Goal: Information Seeking & Learning: Learn about a topic

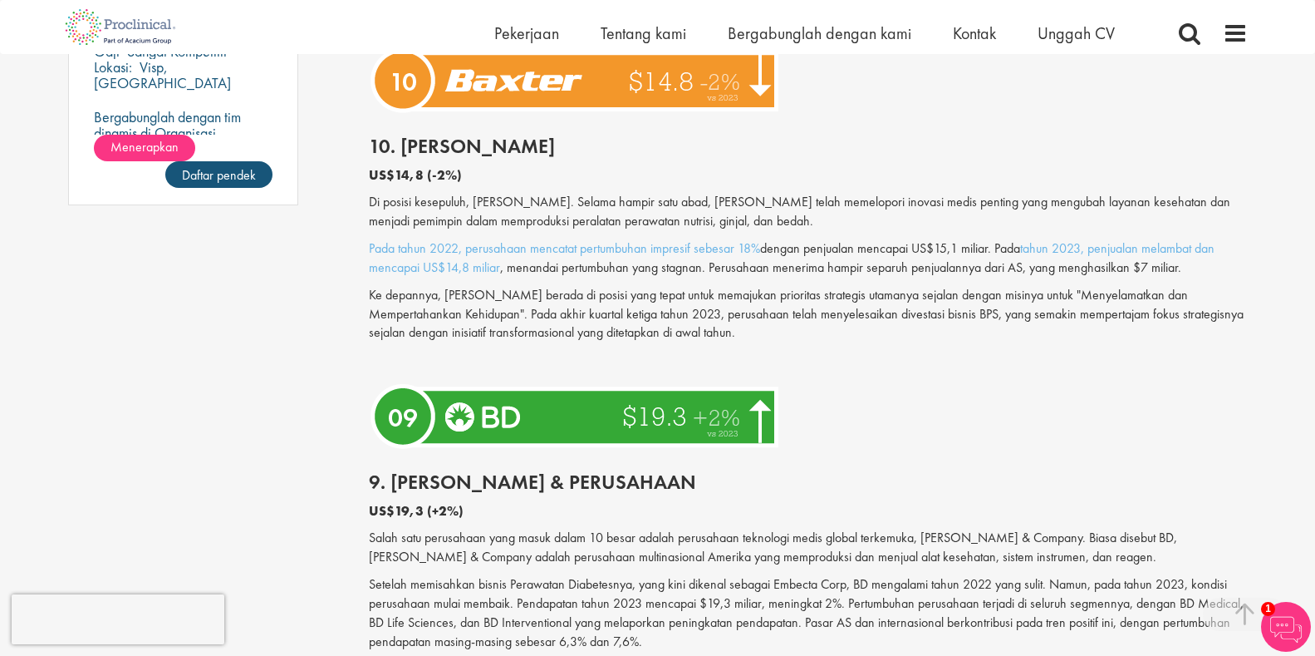
scroll to position [1369, 0]
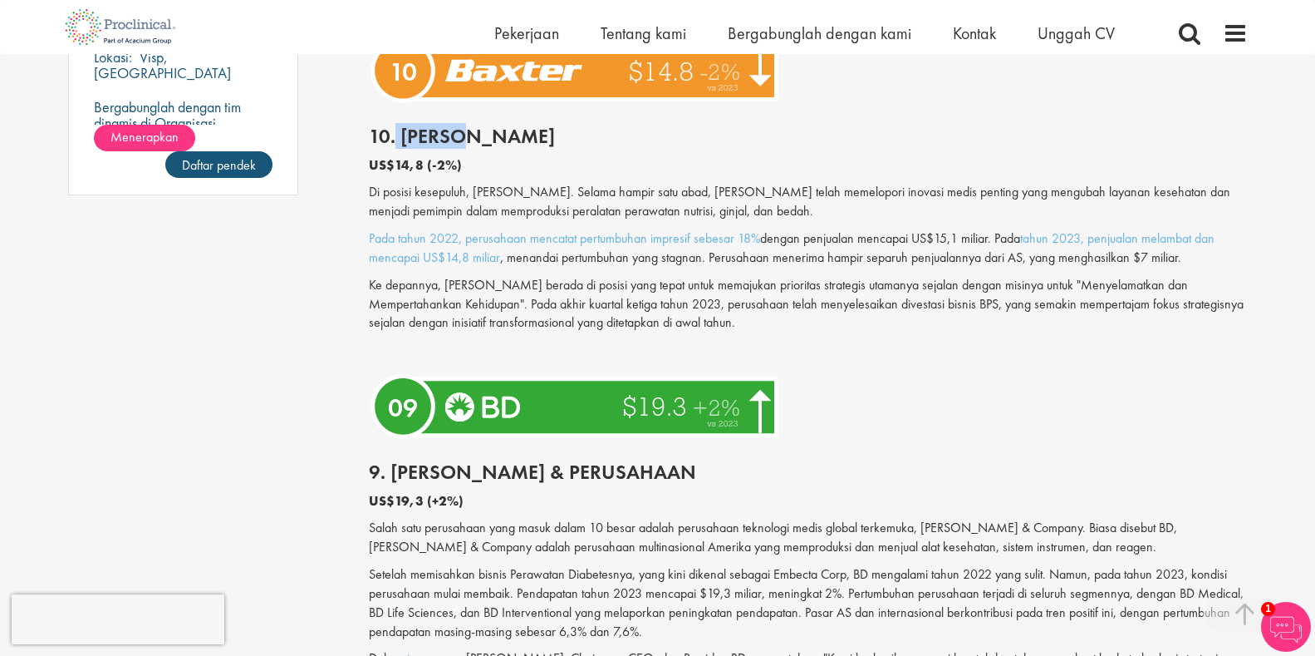
drag, startPoint x: 395, startPoint y: 136, endPoint x: 525, endPoint y: 144, distance: 130.7
click at [525, 144] on h2 "10. [PERSON_NAME]" at bounding box center [808, 136] width 879 height 22
copy font "[PERSON_NAME]"
drag, startPoint x: 391, startPoint y: 474, endPoint x: 779, endPoint y: 450, distance: 388.9
click at [779, 450] on div "9. [PERSON_NAME] & Perusahaan US$19,3 (+2%) Salah satu perusahaan yang masuk da…" at bounding box center [808, 612] width 904 height 335
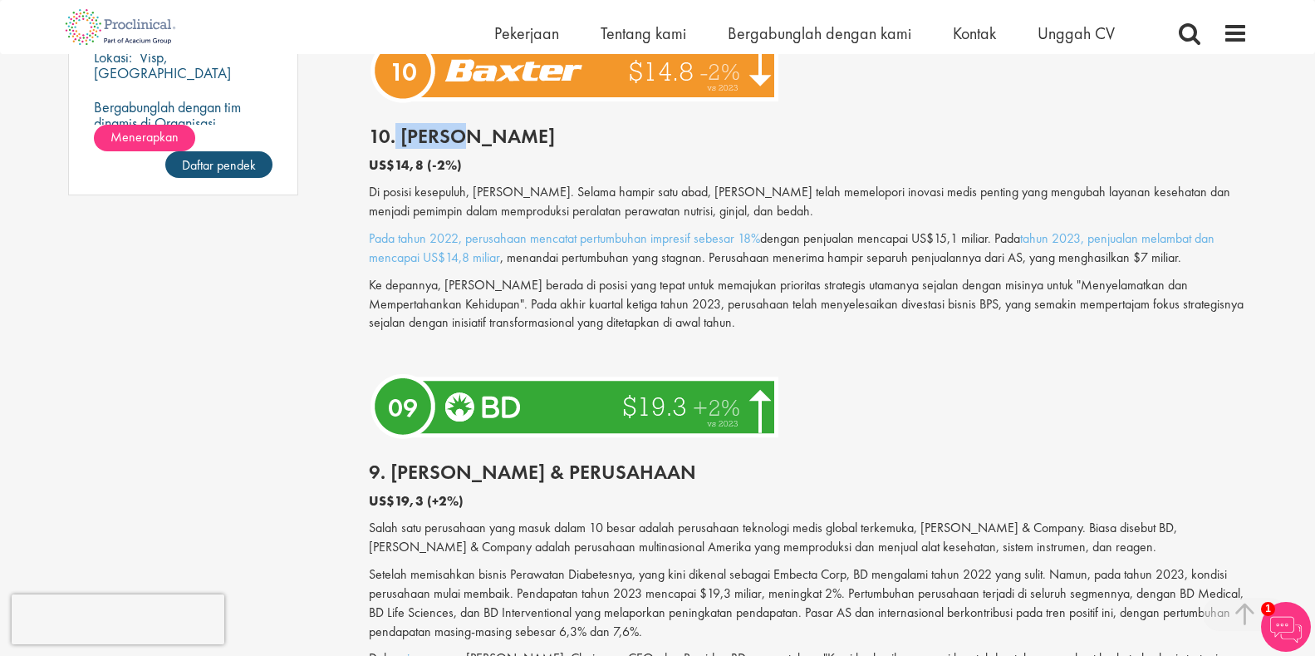
copy font "[PERSON_NAME] & Perusahaan"
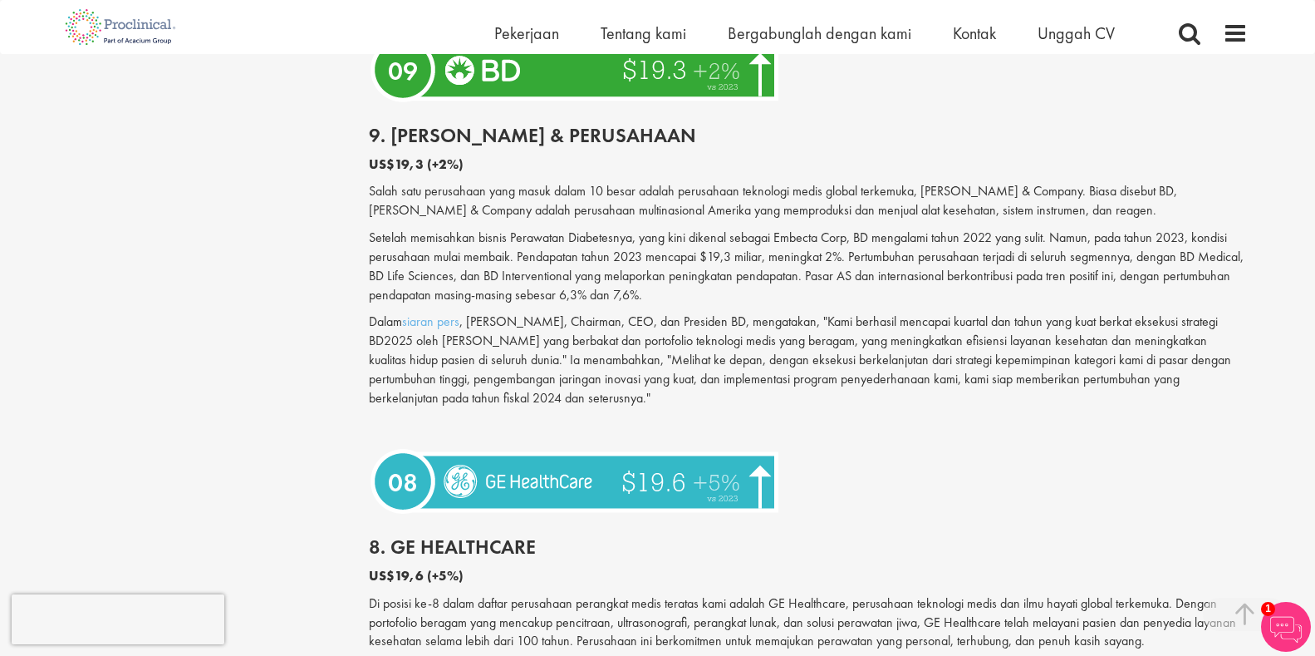
scroll to position [1802, 0]
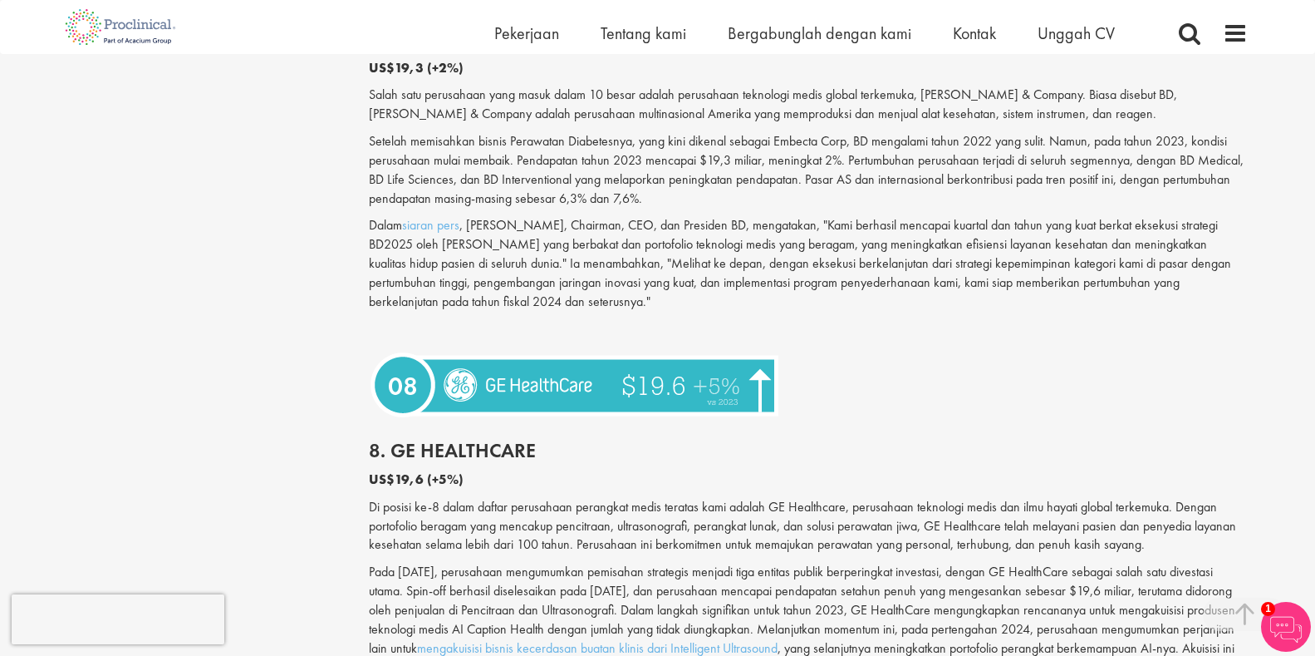
click at [530, 377] on img at bounding box center [577, 385] width 416 height 76
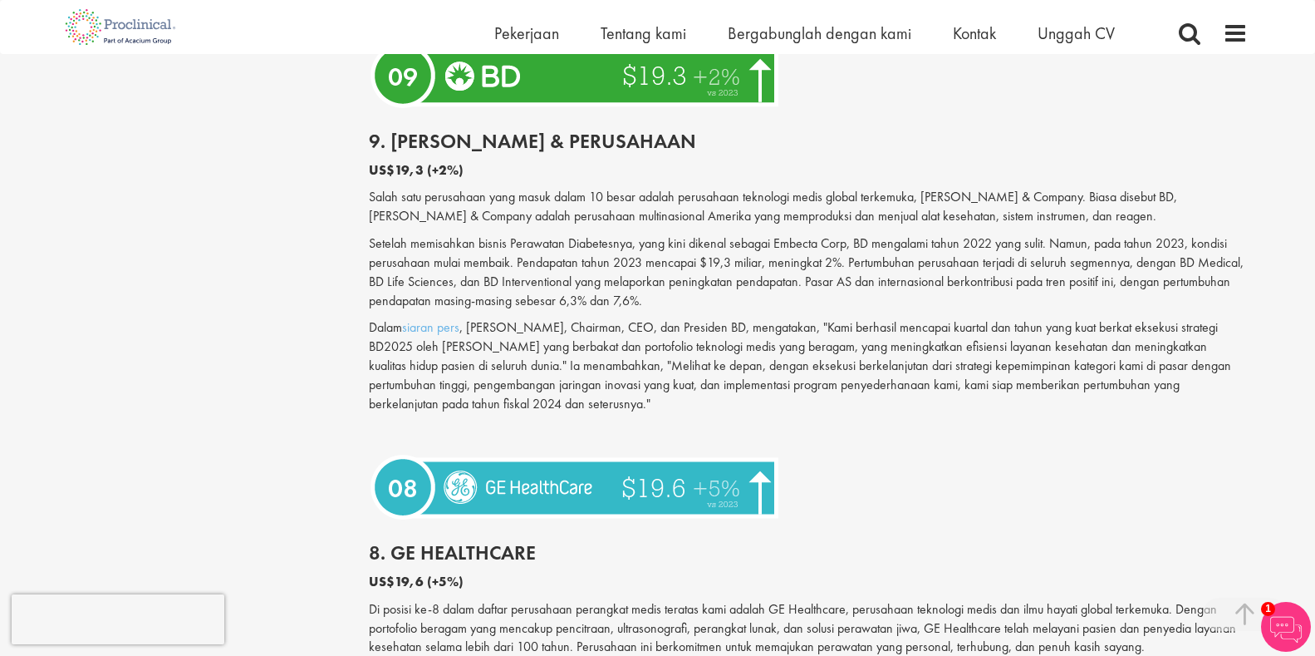
scroll to position [1709, 0]
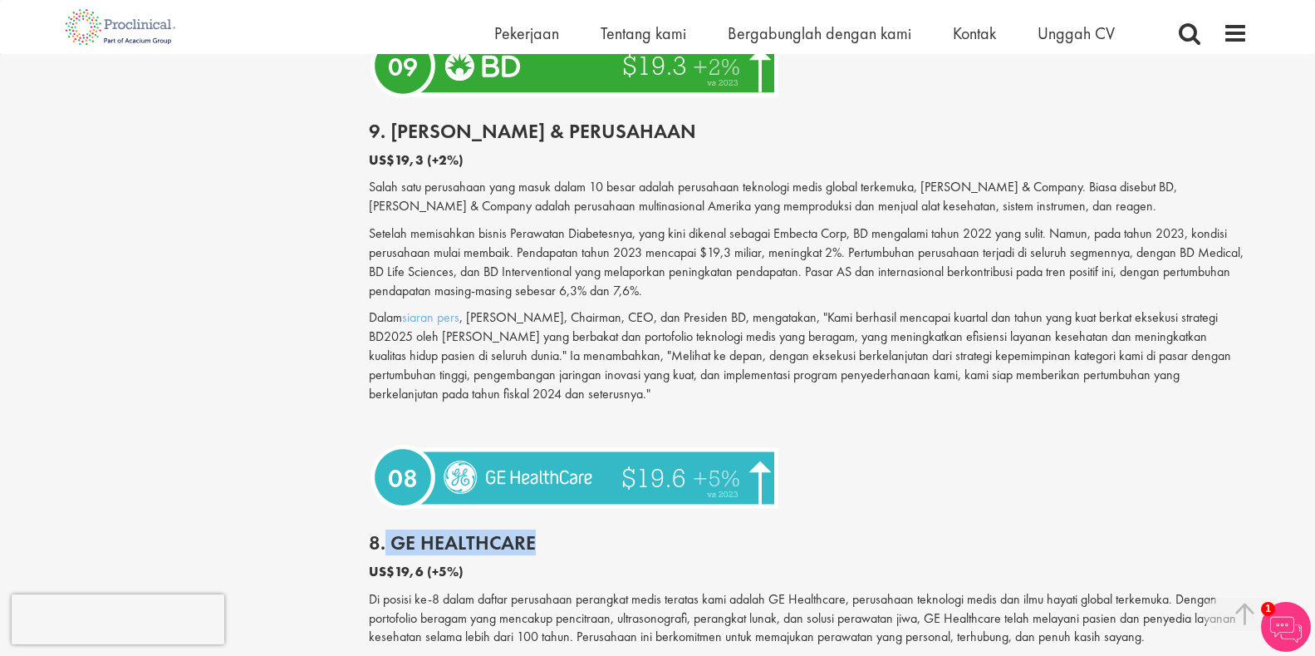
drag, startPoint x: 383, startPoint y: 546, endPoint x: 697, endPoint y: 541, distance: 314.2
click at [682, 541] on h2 "8. GE HealthCare" at bounding box center [808, 543] width 879 height 22
copy font "GE HealthCare"
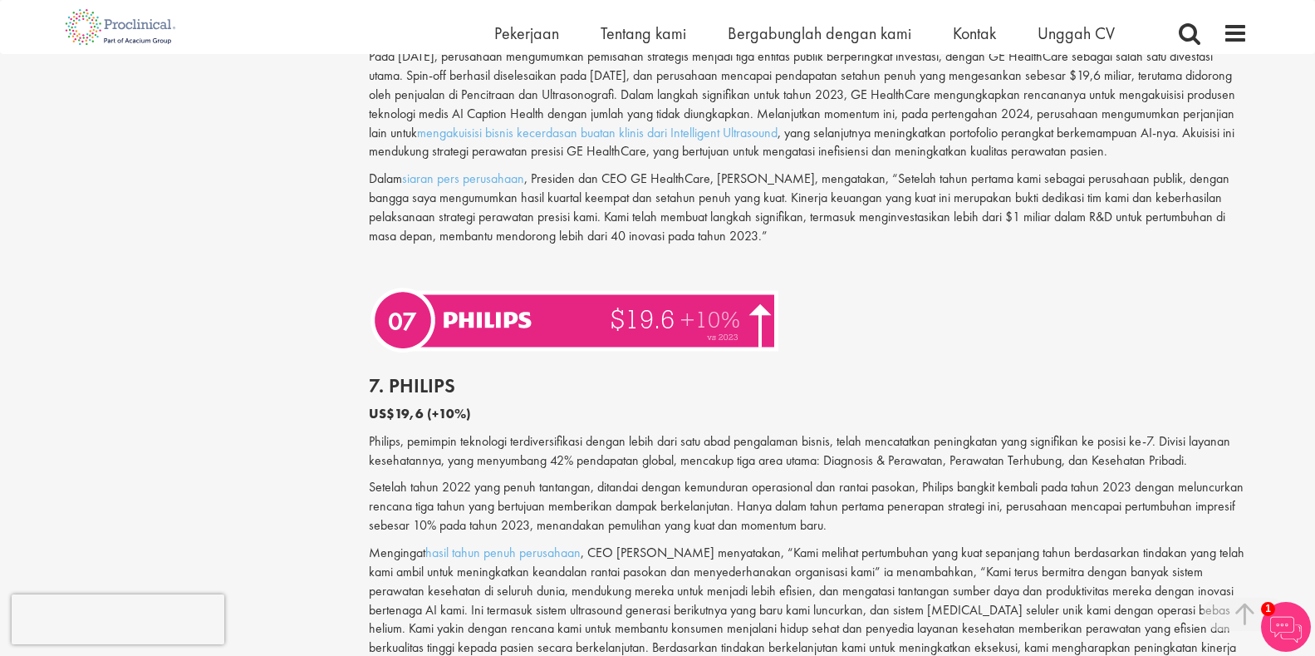
scroll to position [2341, 0]
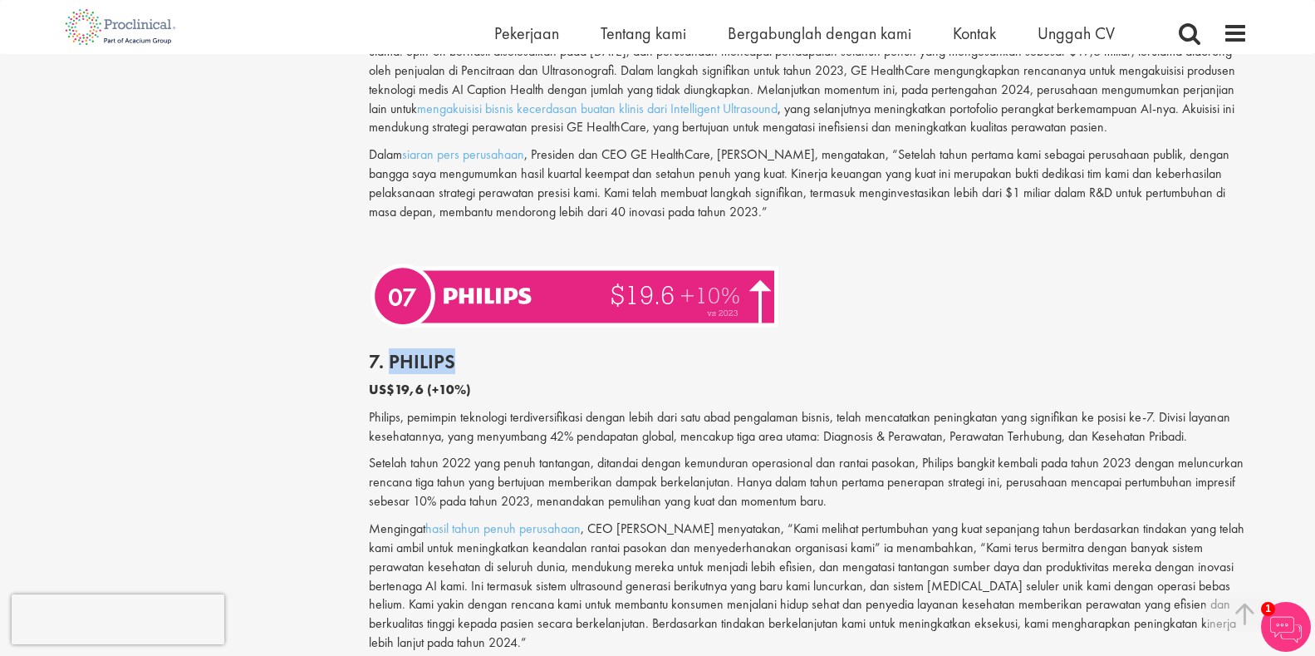
drag, startPoint x: 386, startPoint y: 376, endPoint x: 541, endPoint y: 372, distance: 154.6
click at [541, 372] on h2 "7. Philips" at bounding box center [808, 362] width 879 height 22
copy font "Philips"
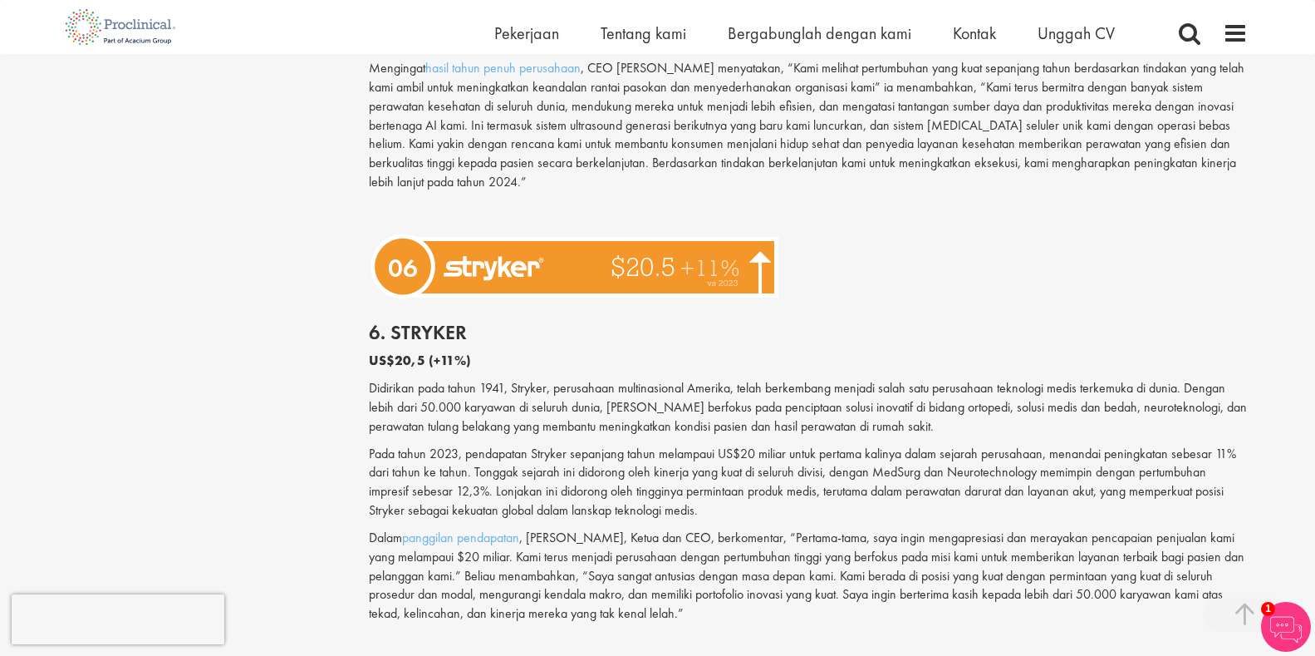
scroll to position [2806, 0]
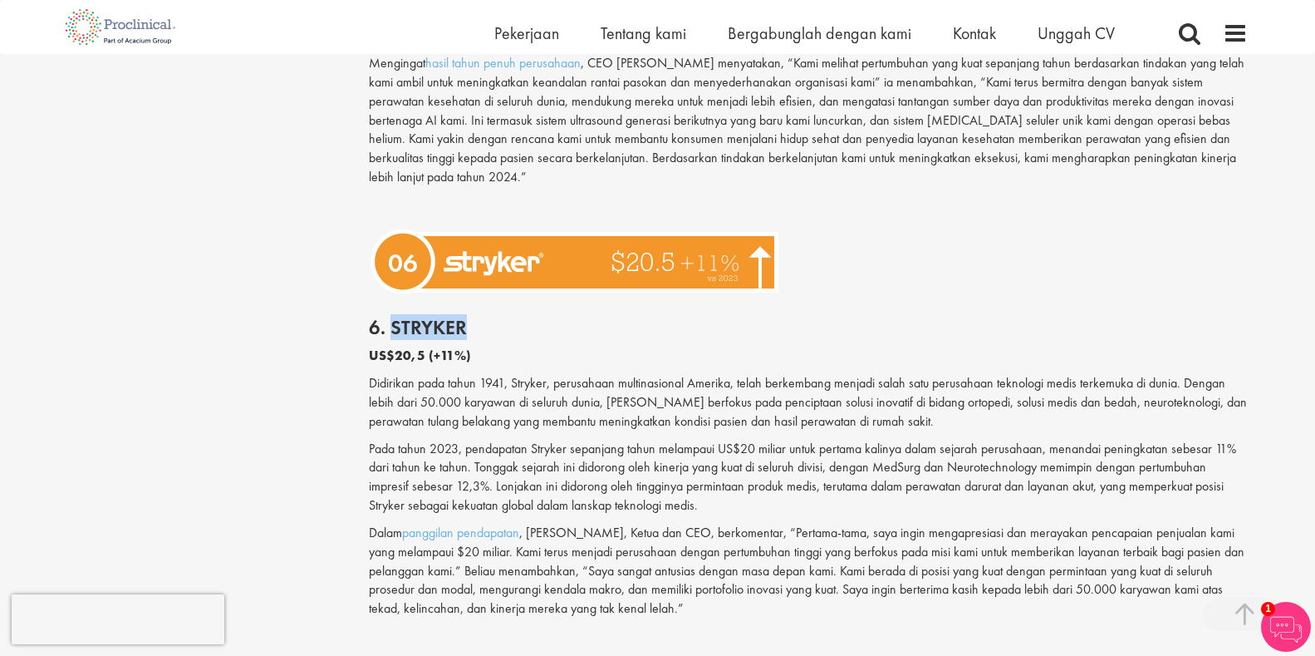
drag, startPoint x: 389, startPoint y: 352, endPoint x: 548, endPoint y: 347, distance: 159.7
click at [548, 338] on h2 "6. Stryker" at bounding box center [808, 328] width 879 height 22
copy font "Stryker"
